Goal: Information Seeking & Learning: Learn about a topic

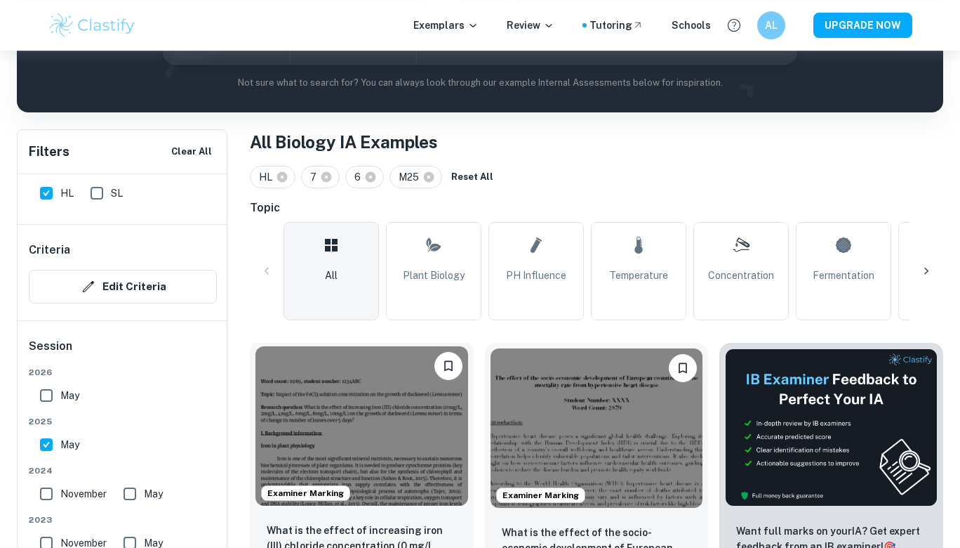
scroll to position [355, 0]
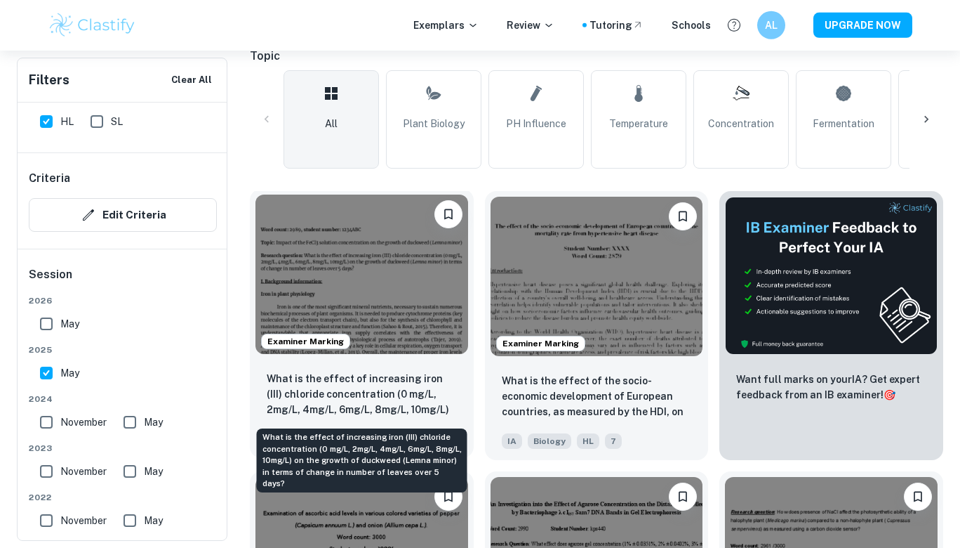
click at [293, 401] on p "What is the effect of increasing iron (III) chloride concentration (0 mg/L, 2mg…" at bounding box center [362, 395] width 190 height 48
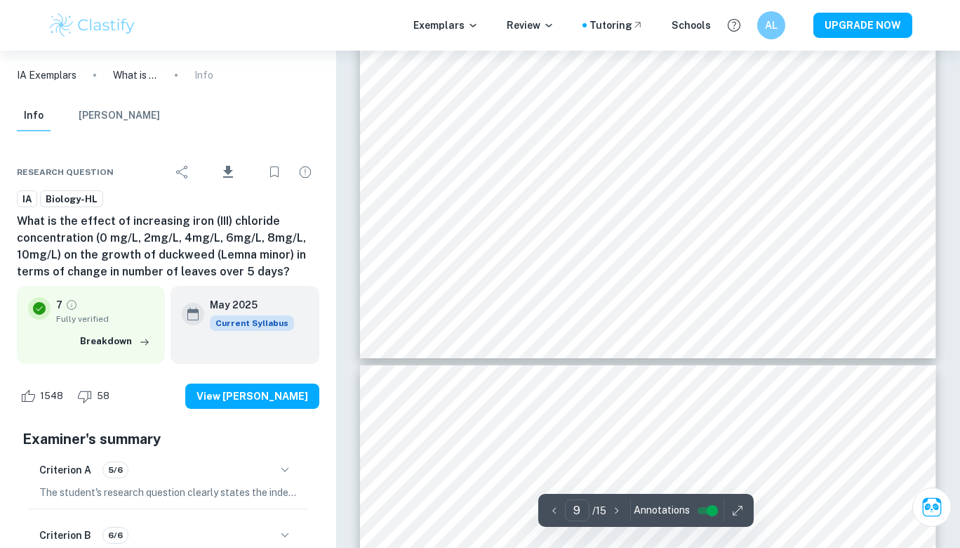
scroll to position [7445, 0]
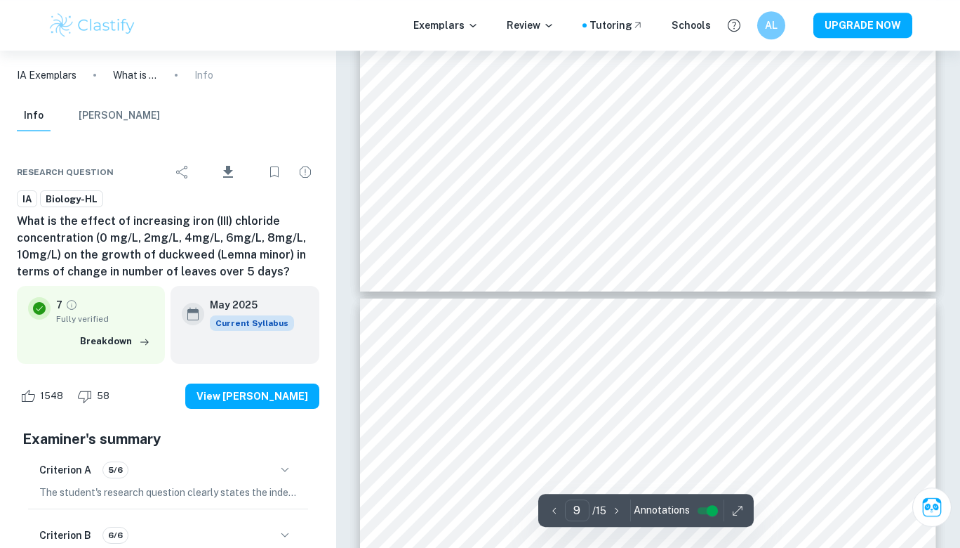
type input "10"
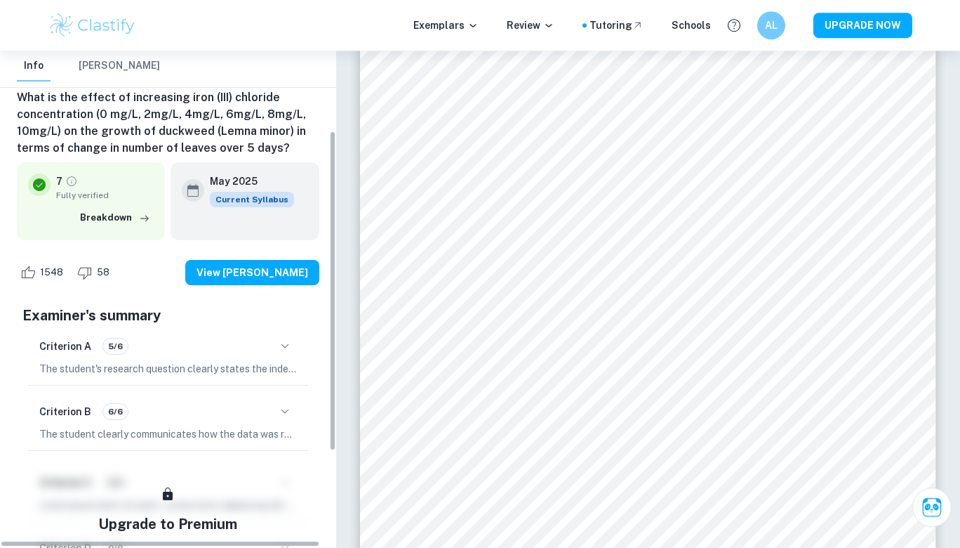
scroll to position [0, 0]
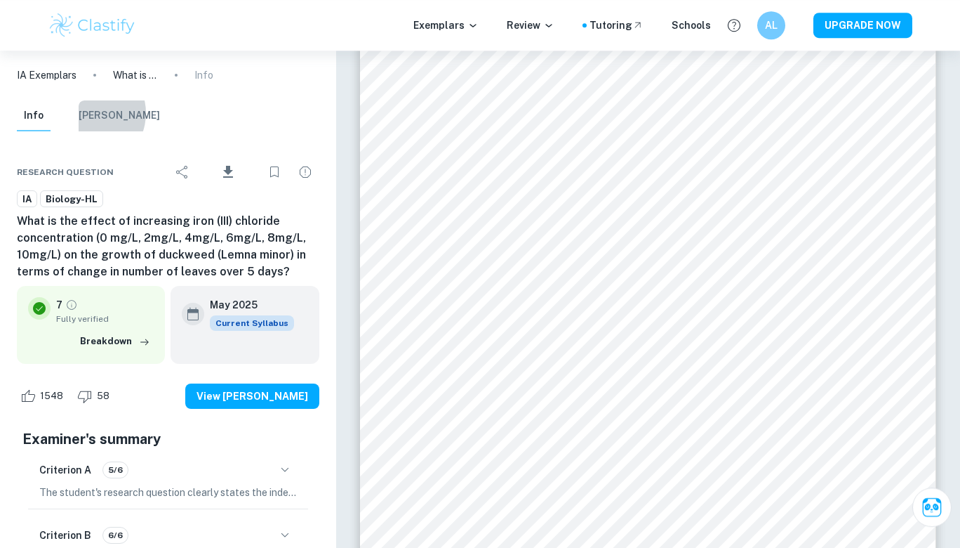
click at [88, 113] on button "[PERSON_NAME]" at bounding box center [119, 115] width 81 height 31
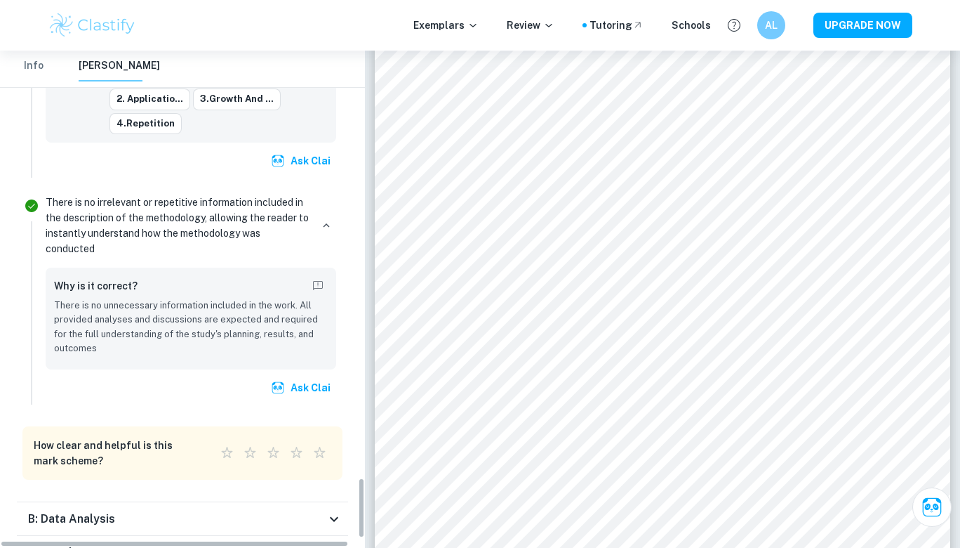
scroll to position [3483, 0]
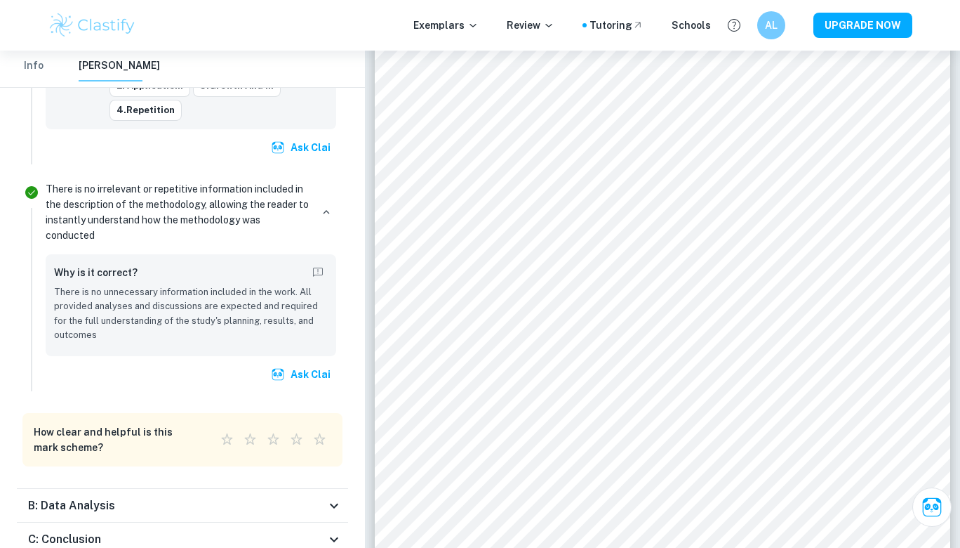
click at [65, 497] on h6 "B: Data Analysis" at bounding box center [71, 505] width 87 height 17
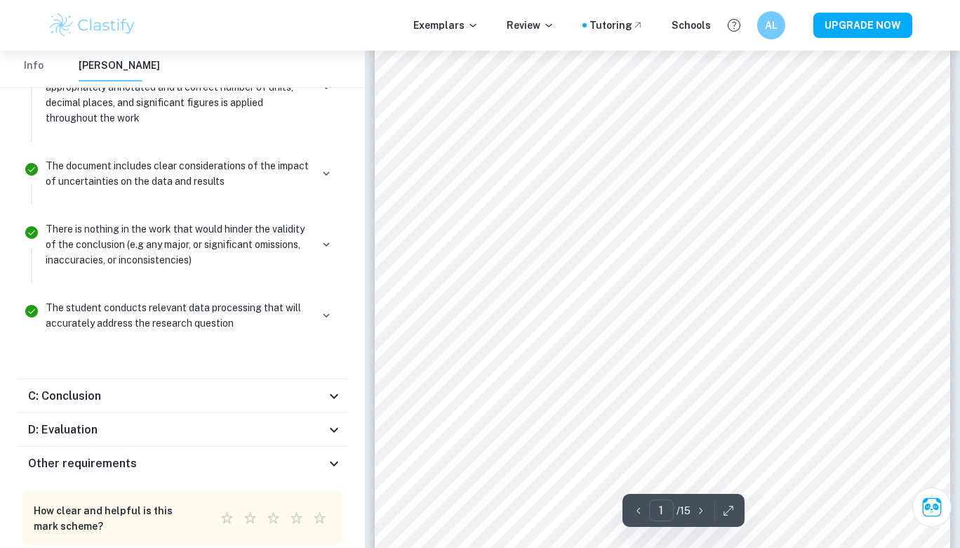
scroll to position [109, 0]
click at [116, 388] on div "C: Conclusion" at bounding box center [177, 396] width 298 height 17
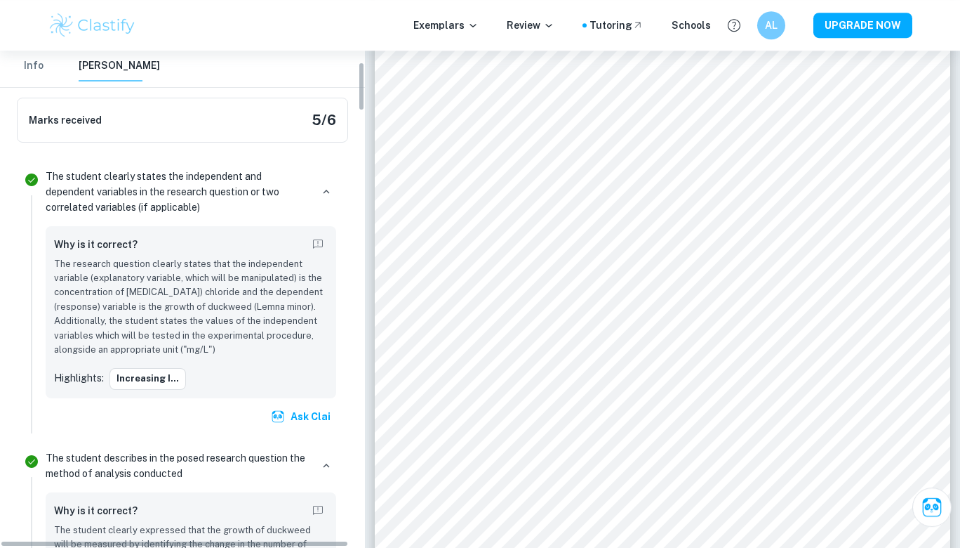
scroll to position [0, 0]
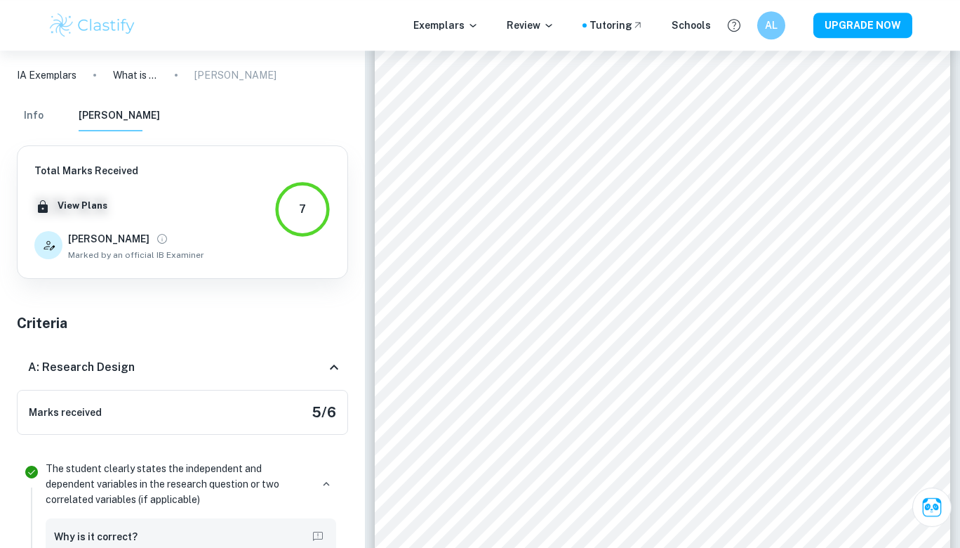
click at [338, 369] on icon at bounding box center [334, 367] width 17 height 17
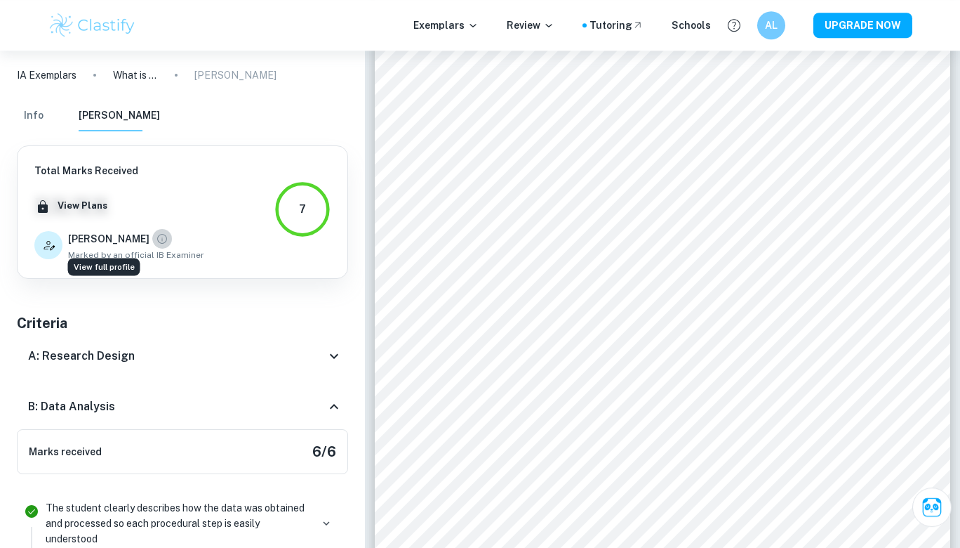
click at [156, 237] on icon "View full profile" at bounding box center [162, 238] width 13 height 13
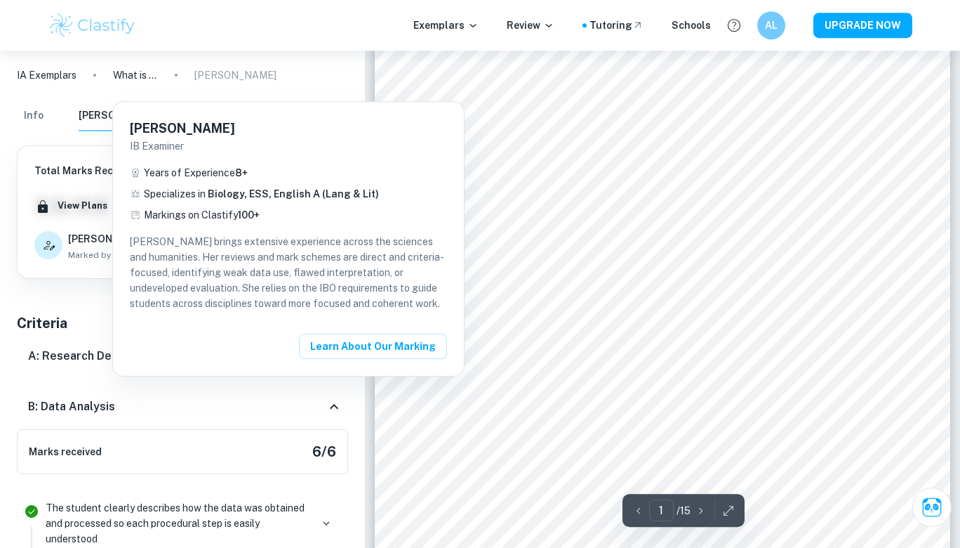
scroll to position [141, 0]
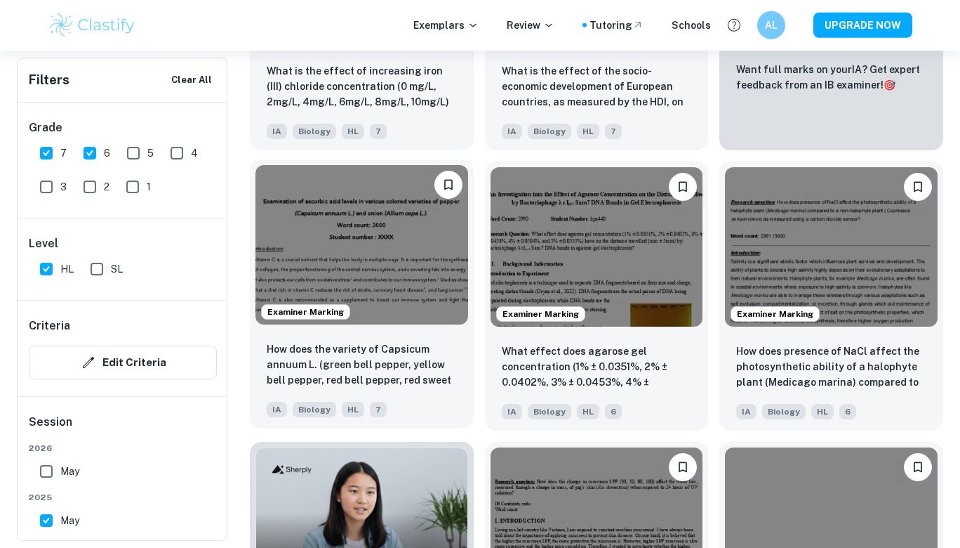
scroll to position [666, 0]
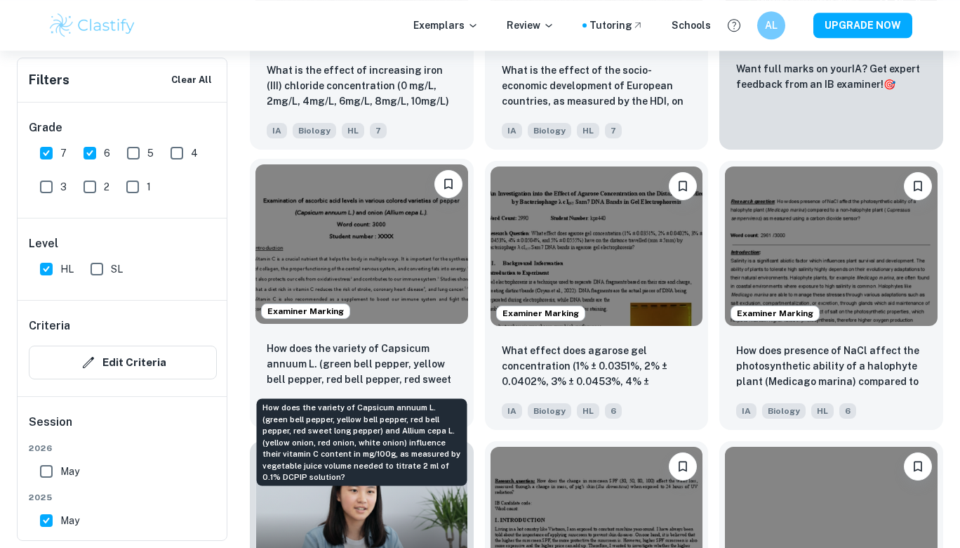
click at [331, 371] on p "How does the variety of Capsicum annuum L. (green bell pepper, yellow bell pepp…" at bounding box center [362, 364] width 190 height 48
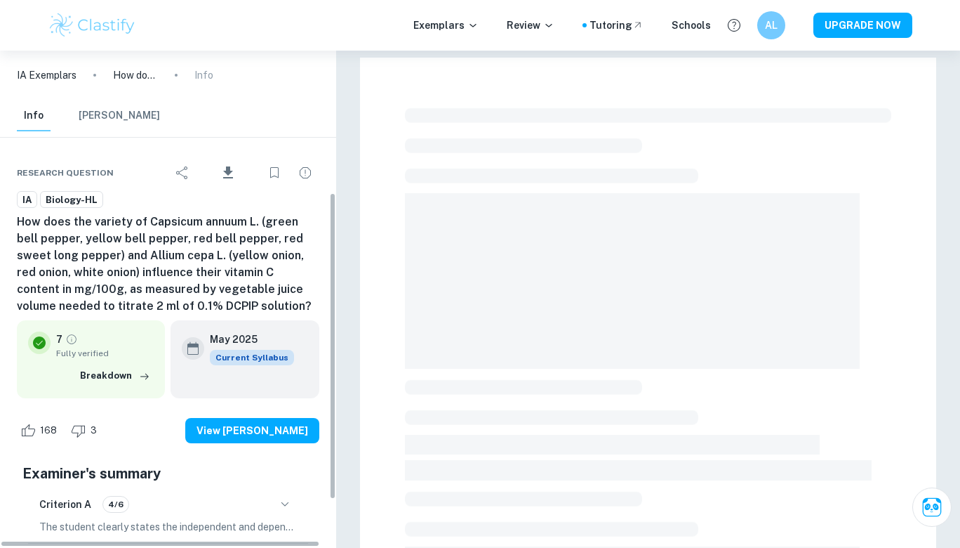
scroll to position [230, 0]
